Goal: Transaction & Acquisition: Download file/media

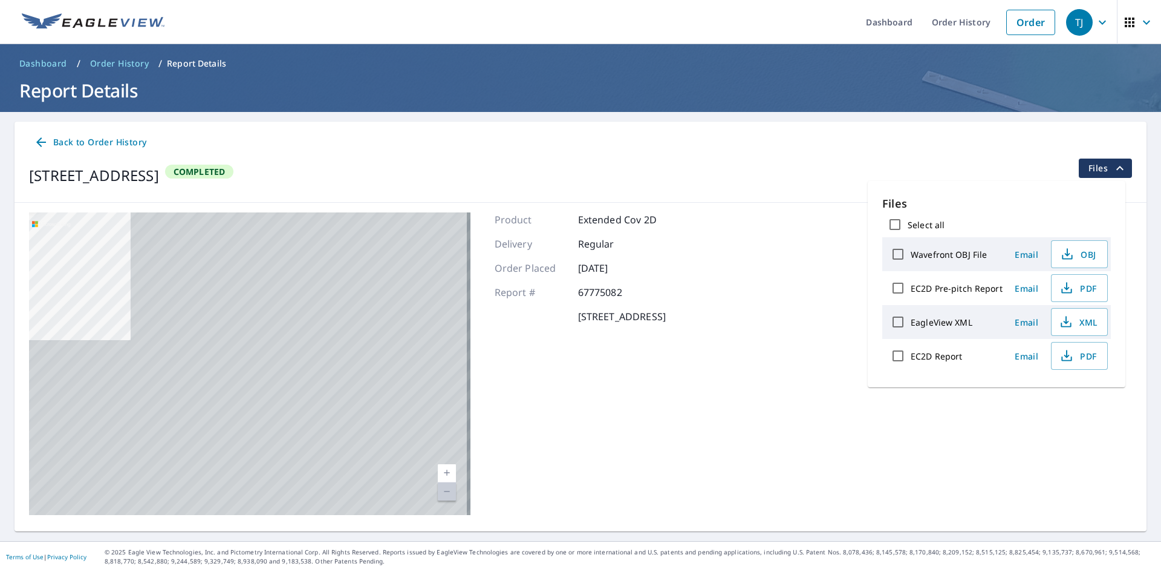
drag, startPoint x: 382, startPoint y: 391, endPoint x: 45, endPoint y: 203, distance: 385.9
click at [45, 203] on div "[STREET_ADDRESS] A standard road map Aerial A detailed look from above Labels L…" at bounding box center [581, 364] width 1132 height 322
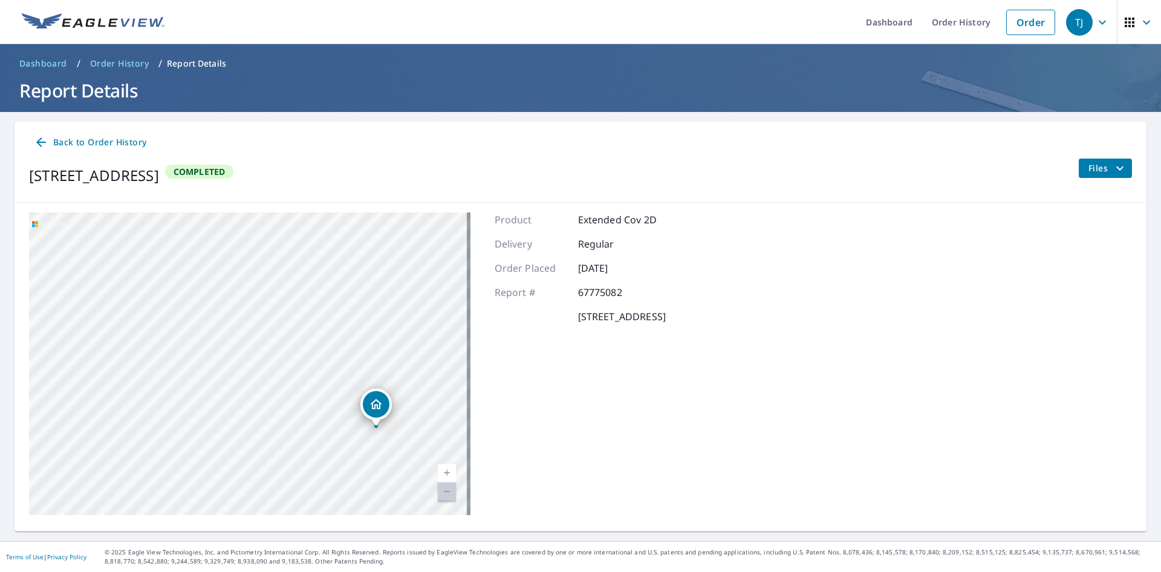
click at [176, 281] on div "[STREET_ADDRESS]" at bounding box center [250, 363] width 442 height 302
click at [116, 139] on span "Back to Order History" at bounding box center [90, 142] width 113 height 15
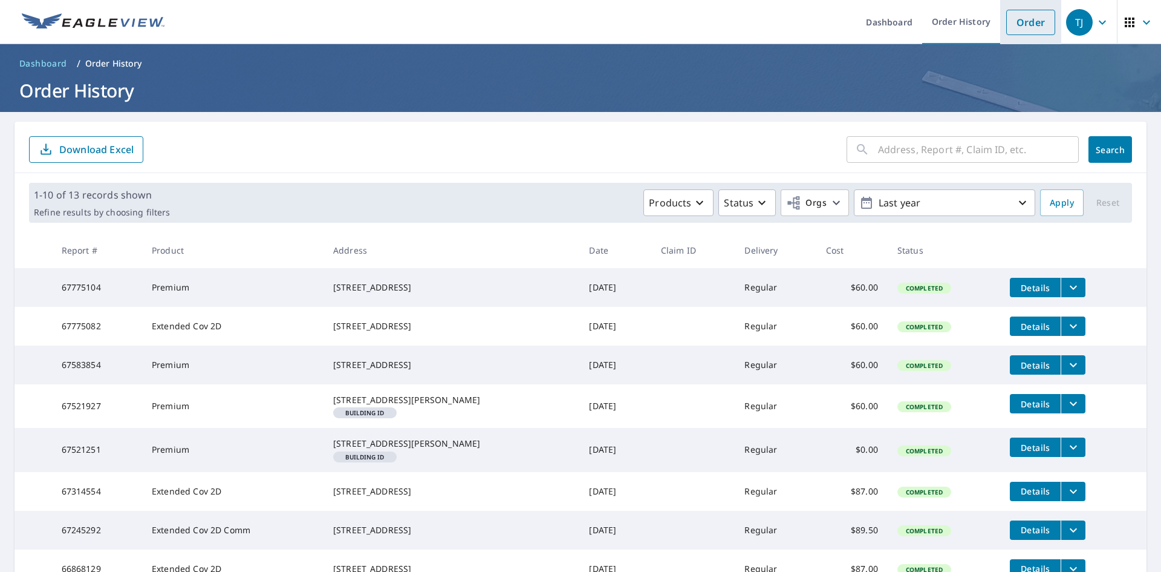
click at [1020, 21] on link "Order" at bounding box center [1031, 22] width 49 height 25
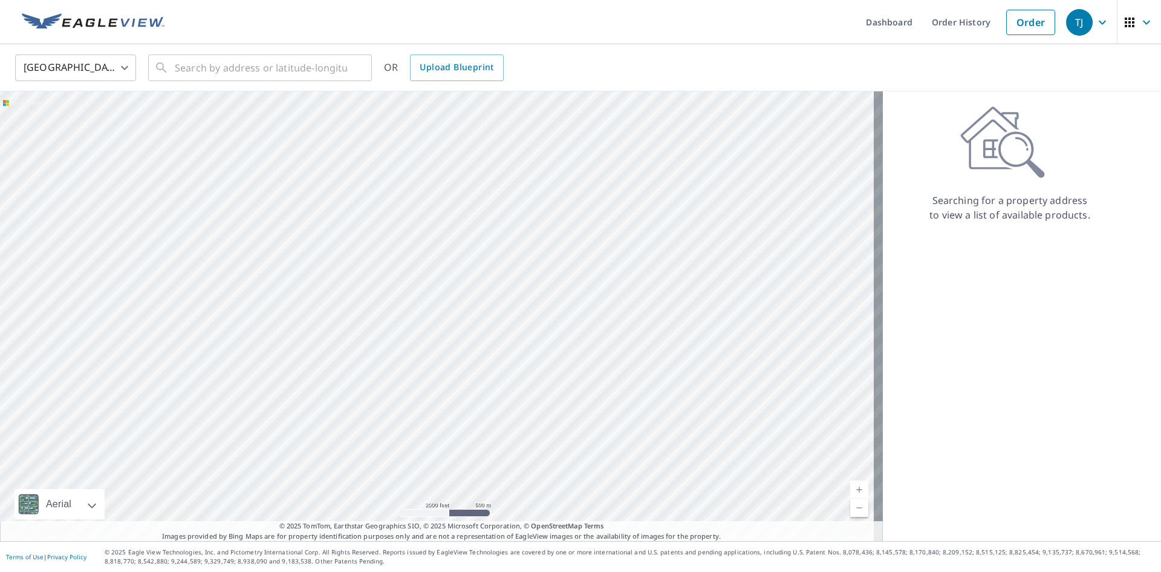
drag, startPoint x: 343, startPoint y: 429, endPoint x: 377, endPoint y: 175, distance: 255.8
click at [377, 175] on div at bounding box center [441, 315] width 883 height 449
drag, startPoint x: 347, startPoint y: 177, endPoint x: 364, endPoint y: 530, distance: 353.0
click at [365, 540] on div "Aerial Road A standard road map Aerial A detailed look from above Labels Labels…" at bounding box center [441, 315] width 883 height 449
drag, startPoint x: 264, startPoint y: 299, endPoint x: 394, endPoint y: 600, distance: 327.3
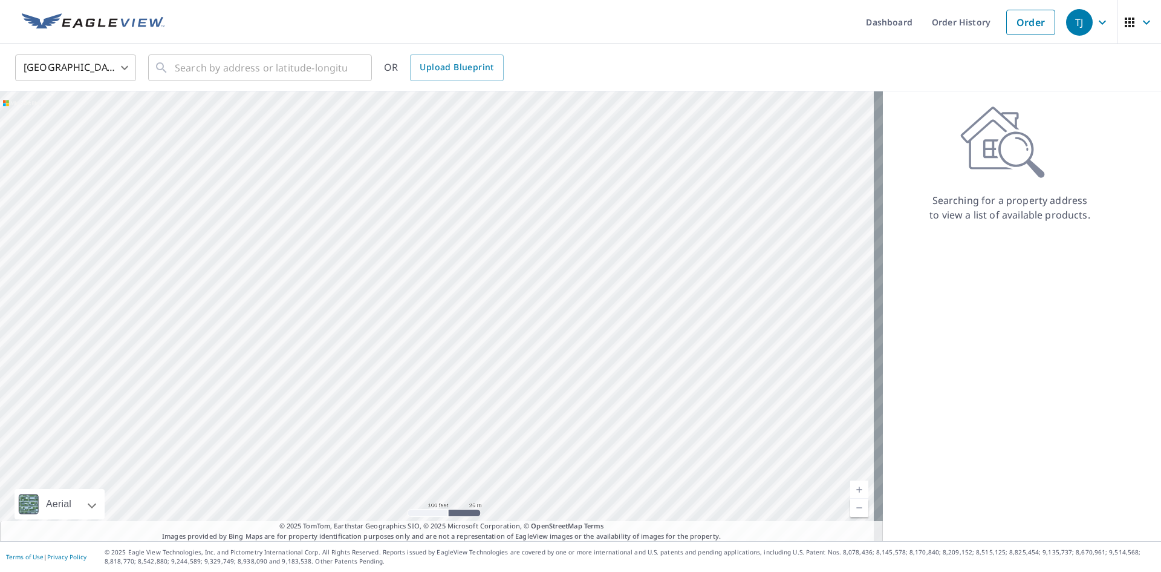
click at [394, 571] on html "TJ TJ Dashboard Order History Order TJ United States US ​ ​ OR Upload Blueprint…" at bounding box center [580, 286] width 1161 height 572
drag, startPoint x: 374, startPoint y: 498, endPoint x: 431, endPoint y: 564, distance: 86.7
click at [431, 570] on div "Dashboard Order History Order TJ United States [GEOGRAPHIC_DATA] ​ ​ OR Upload …" at bounding box center [580, 286] width 1161 height 572
drag, startPoint x: 257, startPoint y: 327, endPoint x: 366, endPoint y: 425, distance: 146.5
click at [365, 425] on div at bounding box center [441, 315] width 883 height 449
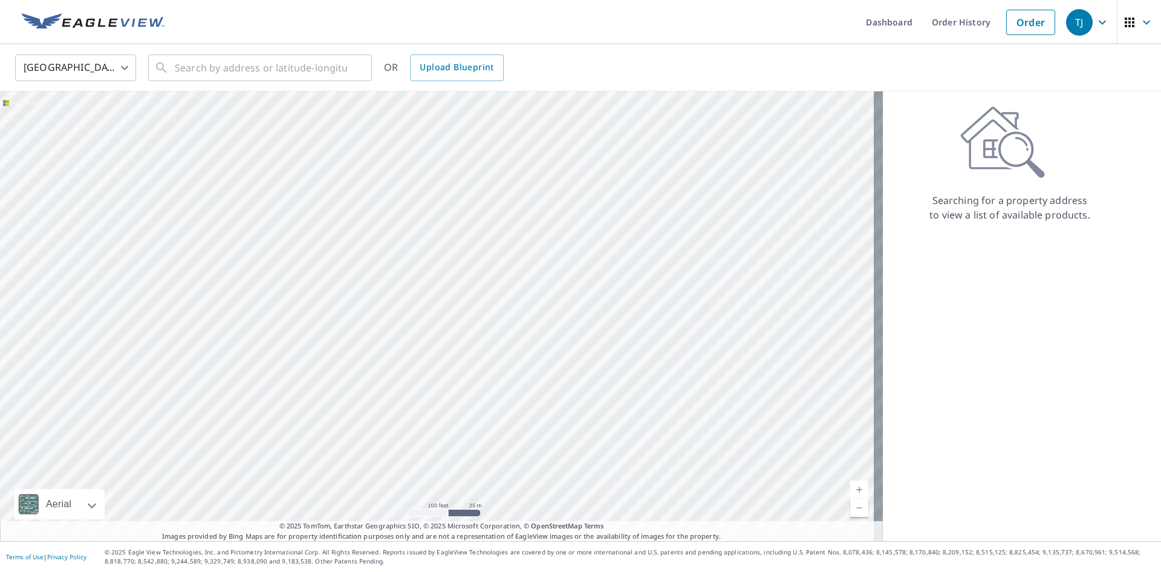
drag, startPoint x: 255, startPoint y: 291, endPoint x: 429, endPoint y: 600, distance: 354.8
click at [429, 571] on html "TJ TJ Dashboard Order History Order TJ United States US ​ ​ OR Upload Blueprint…" at bounding box center [580, 286] width 1161 height 572
click at [463, 478] on div at bounding box center [441, 315] width 883 height 449
click at [404, 272] on div at bounding box center [441, 315] width 883 height 449
click at [229, 67] on input "text" at bounding box center [261, 68] width 172 height 34
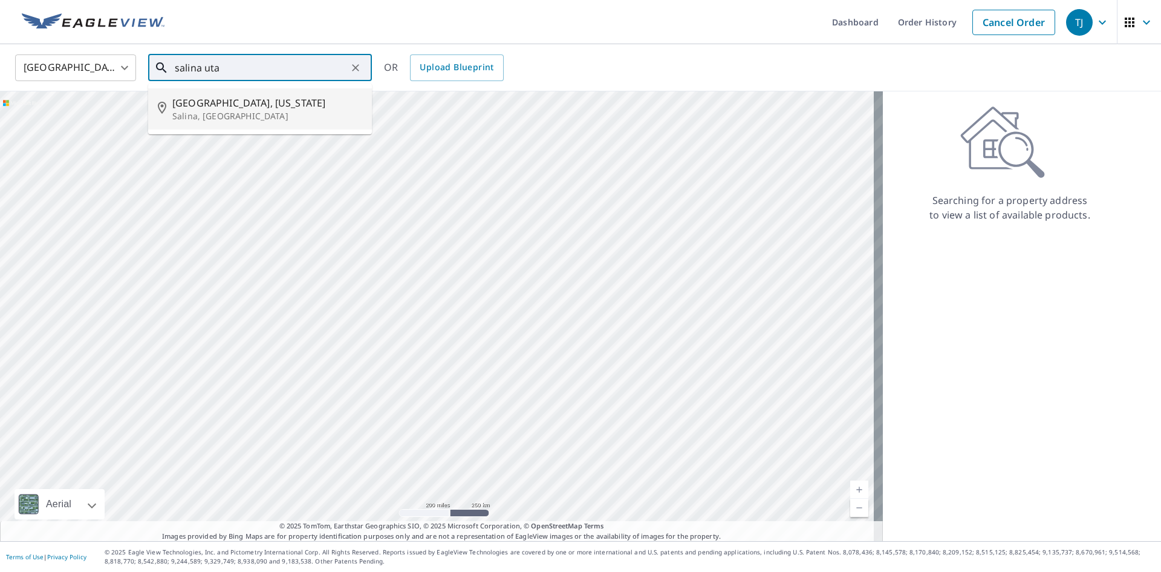
click at [202, 105] on span "[GEOGRAPHIC_DATA], [US_STATE]" at bounding box center [267, 103] width 190 height 15
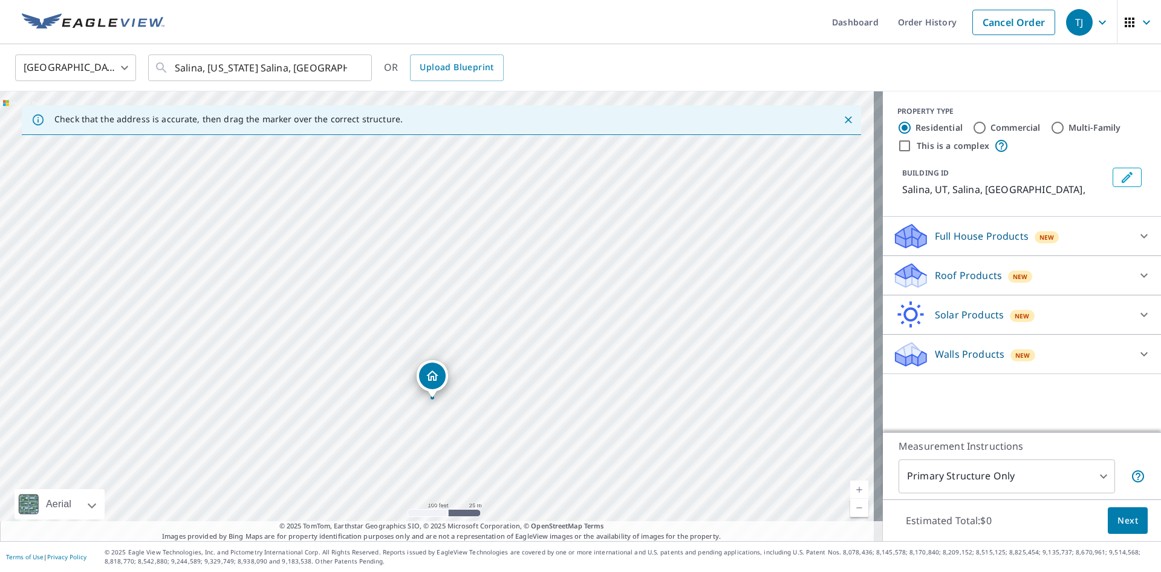
drag, startPoint x: 506, startPoint y: 249, endPoint x: 501, endPoint y: 332, distance: 83.6
click at [501, 332] on div "Salina, UT Salina, [GEOGRAPHIC_DATA]" at bounding box center [441, 315] width 883 height 449
drag, startPoint x: 434, startPoint y: 371, endPoint x: 486, endPoint y: 243, distance: 137.8
click at [239, 65] on input "Salina, [US_STATE] Salina, [GEOGRAPHIC_DATA]" at bounding box center [261, 68] width 172 height 34
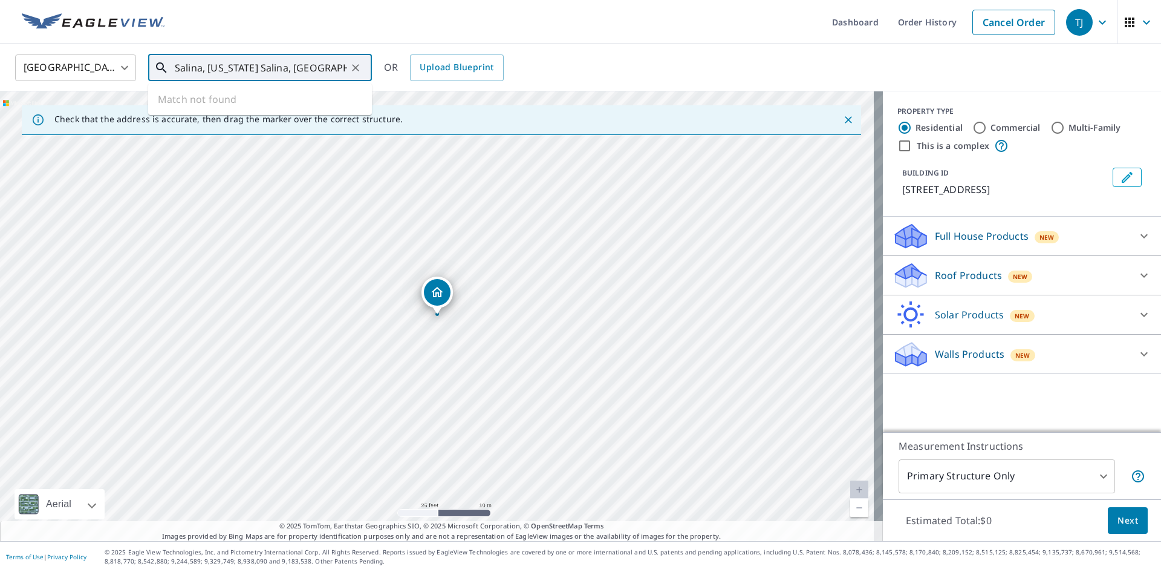
click at [238, 65] on input "Salina, [US_STATE] Salina, [GEOGRAPHIC_DATA]" at bounding box center [261, 68] width 172 height 34
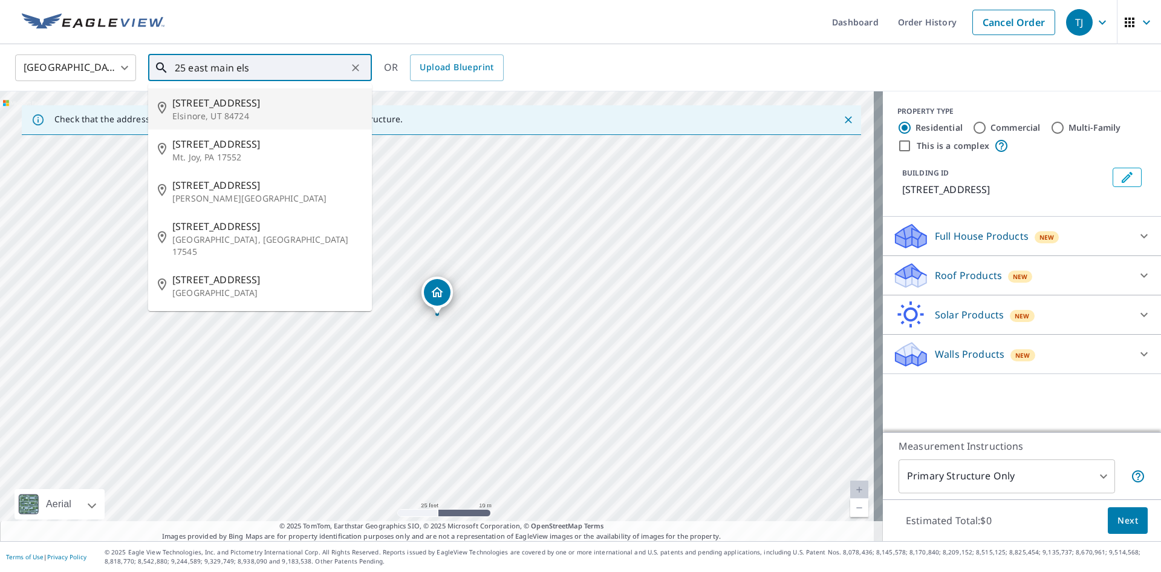
click at [192, 108] on span "[STREET_ADDRESS]" at bounding box center [267, 103] width 190 height 15
type input "[STREET_ADDRESS]"
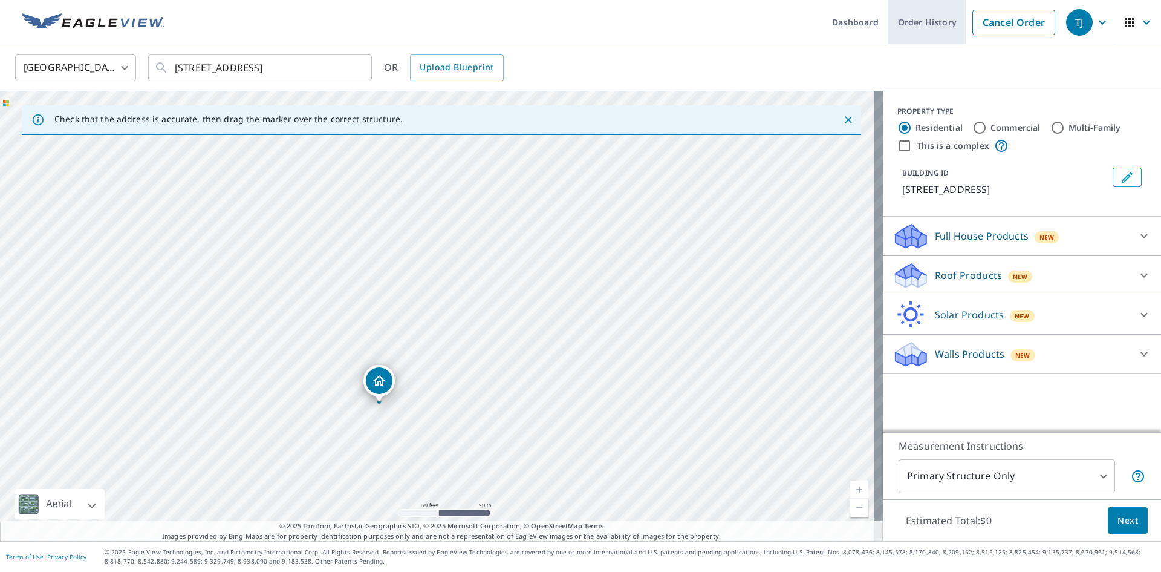
click at [932, 18] on link "Order History" at bounding box center [928, 22] width 78 height 44
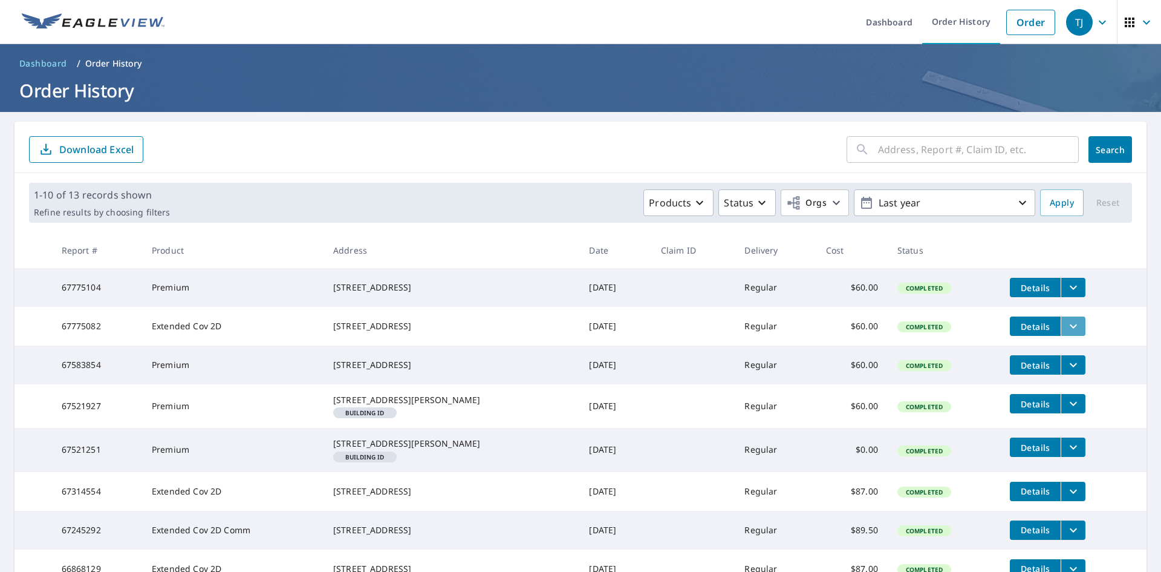
click at [1061, 333] on button "filesDropdownBtn-67775082" at bounding box center [1073, 325] width 25 height 19
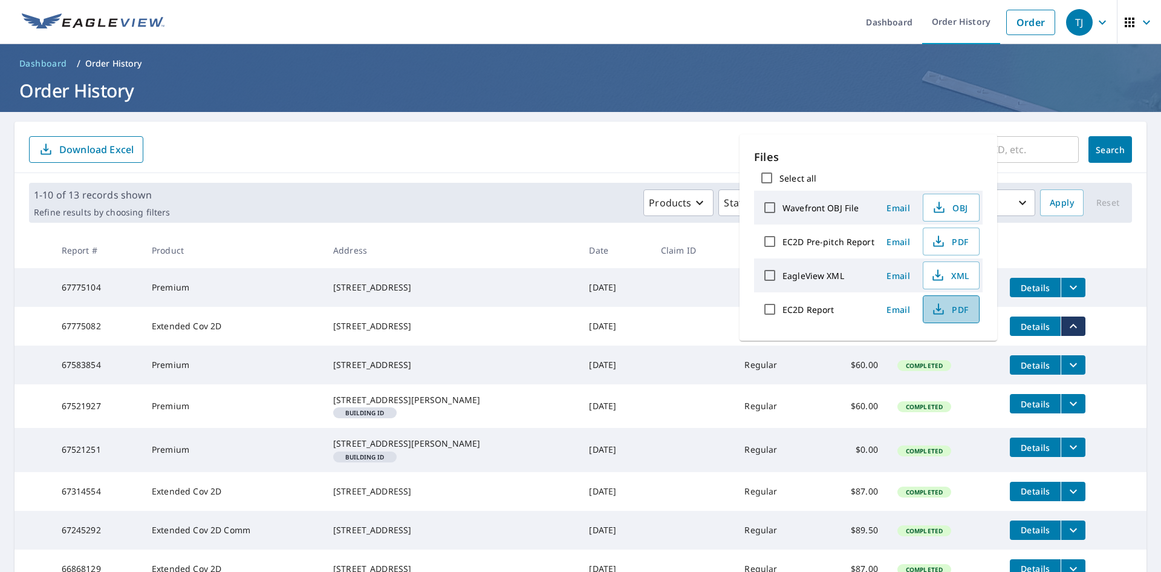
click at [946, 307] on span "PDF" at bounding box center [950, 309] width 39 height 15
